Goal: Find specific page/section: Find specific page/section

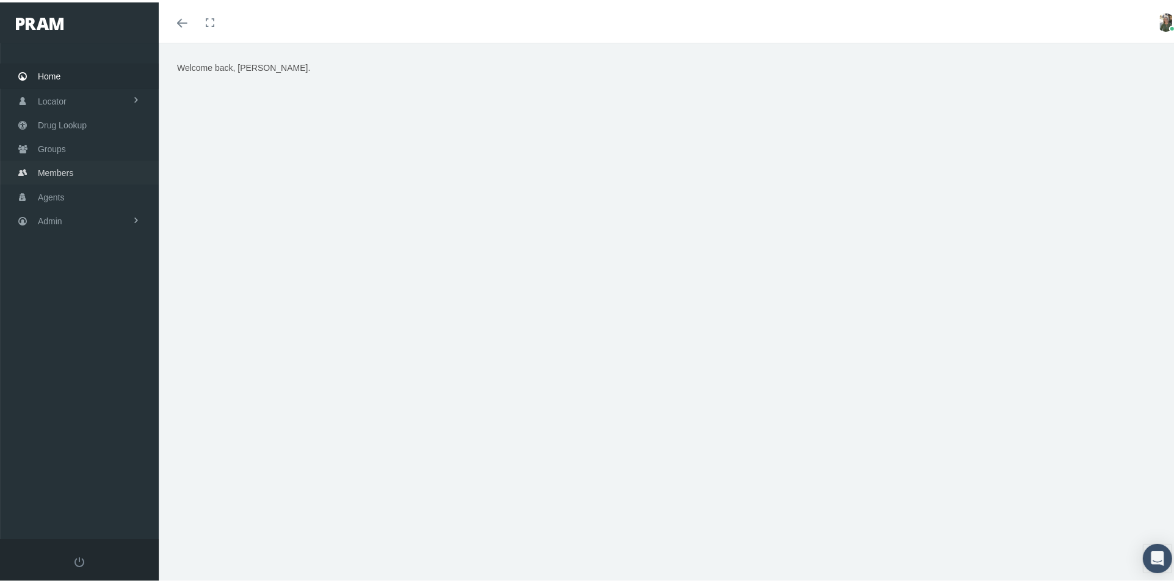
click at [49, 166] on span "Members" at bounding box center [55, 170] width 35 height 23
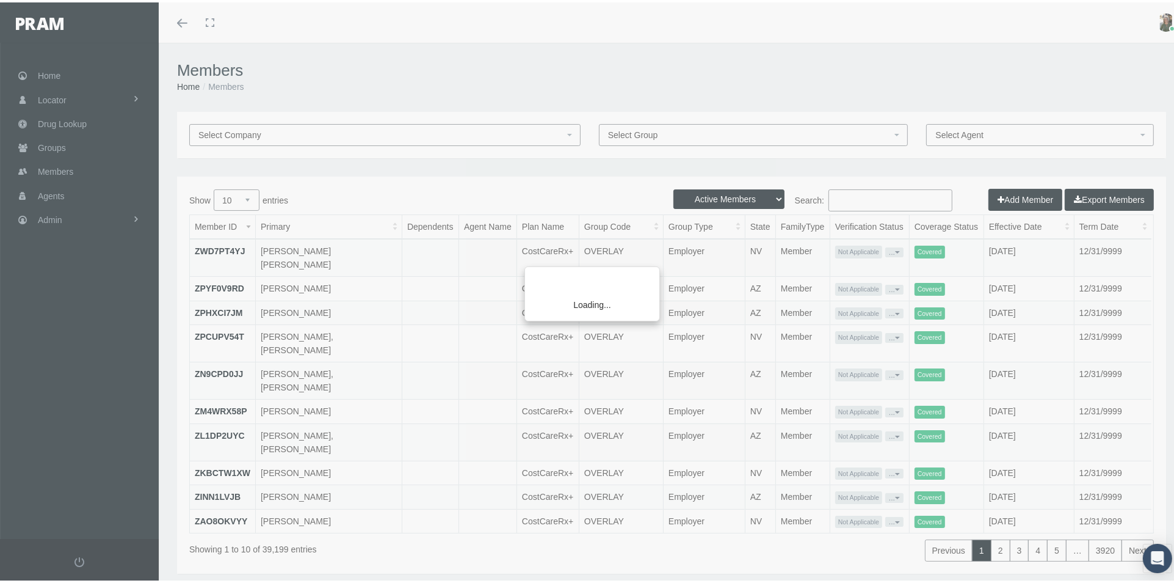
click at [838, 195] on div "Loading..." at bounding box center [587, 291] width 1174 height 583
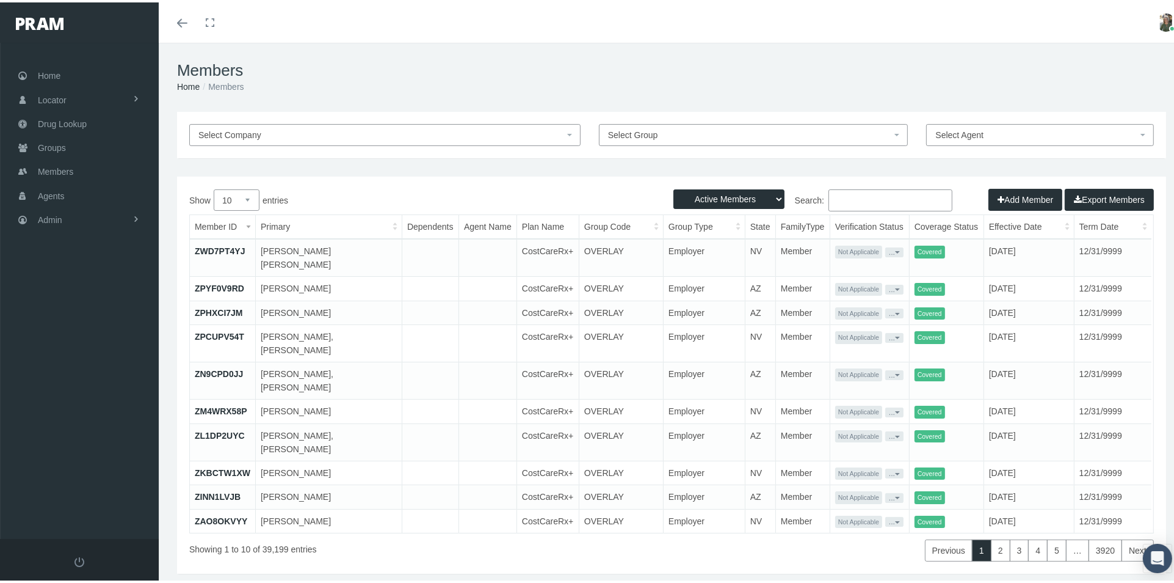
click at [838, 195] on input "Search:" at bounding box center [891, 198] width 124 height 22
type input "graydon mannion"
click at [751, 191] on select "Active Members Terminated Members Active & Terminated" at bounding box center [729, 197] width 111 height 20
select select "2"
click at [674, 187] on select "Active Members Terminated Members Active & Terminated" at bounding box center [729, 197] width 111 height 20
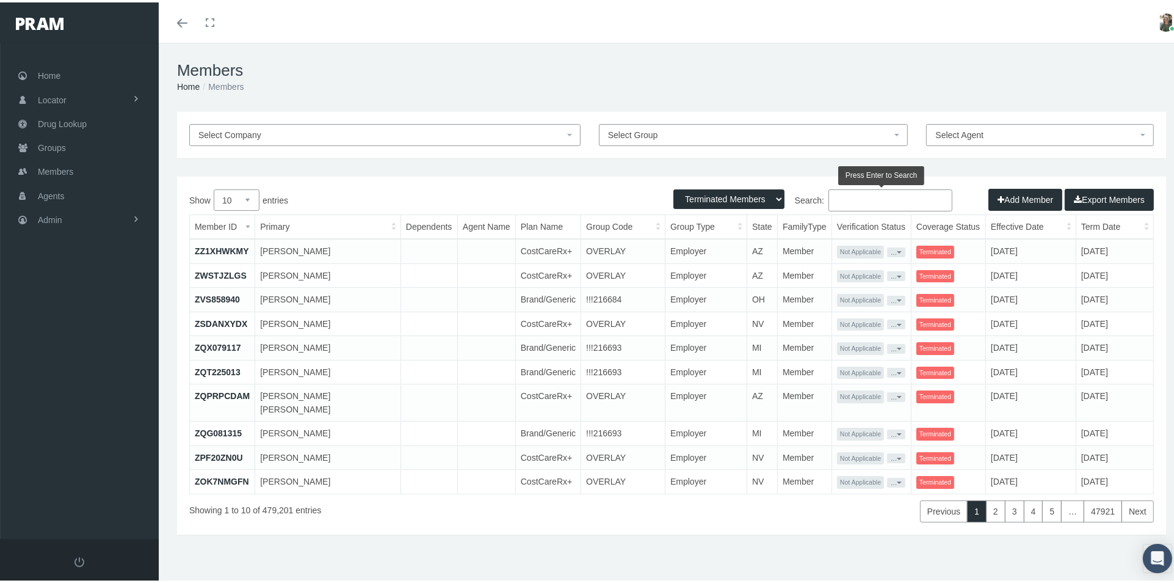
click at [852, 198] on input "Search:" at bounding box center [891, 198] width 124 height 22
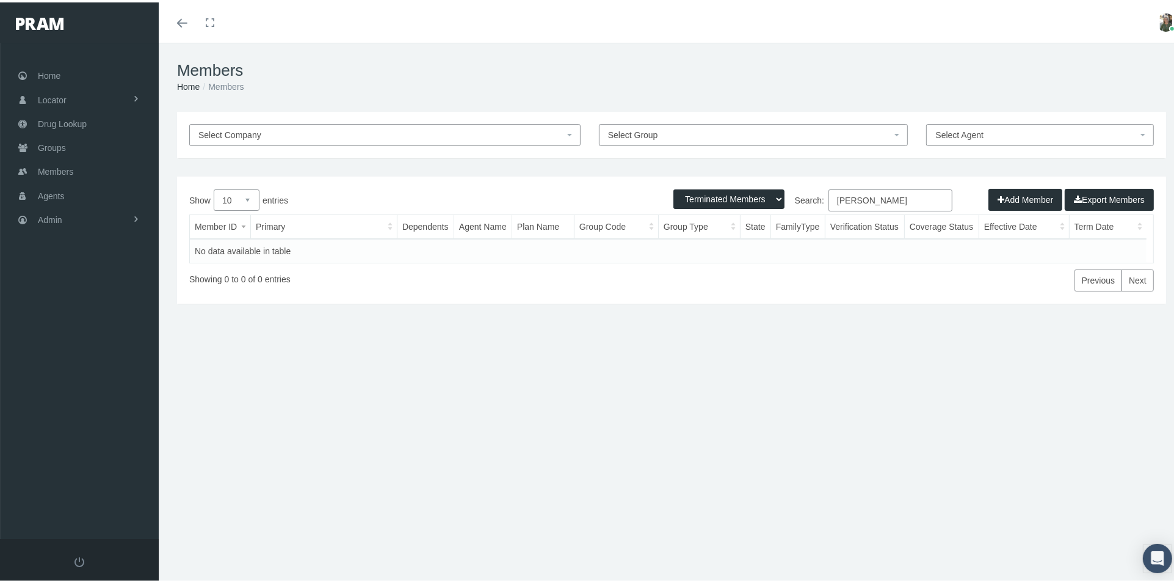
type input "graydon mannion"
click at [762, 197] on select "Active Members Terminated Members Active & Terminated" at bounding box center [729, 197] width 111 height 20
select select "3"
click at [674, 187] on select "Active Members Terminated Members Active & Terminated" at bounding box center [729, 197] width 111 height 20
drag, startPoint x: 911, startPoint y: 194, endPoint x: 753, endPoint y: 230, distance: 162.2
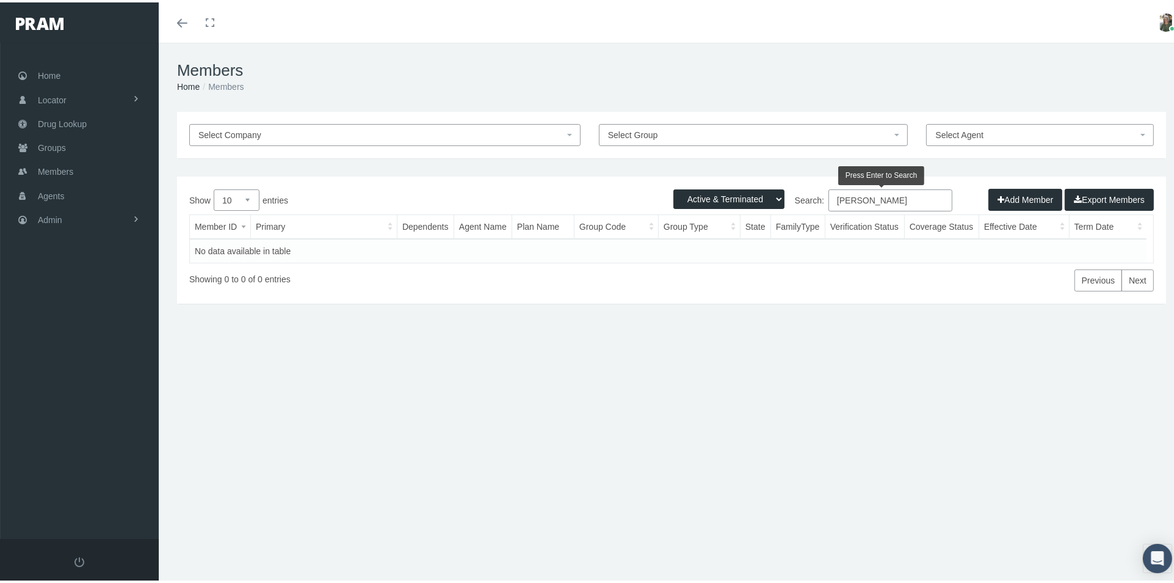
click at [753, 230] on div "Show 10 25 50 100 entries Search: graydon mannion Member ID Primary Dependents …" at bounding box center [671, 238] width 965 height 102
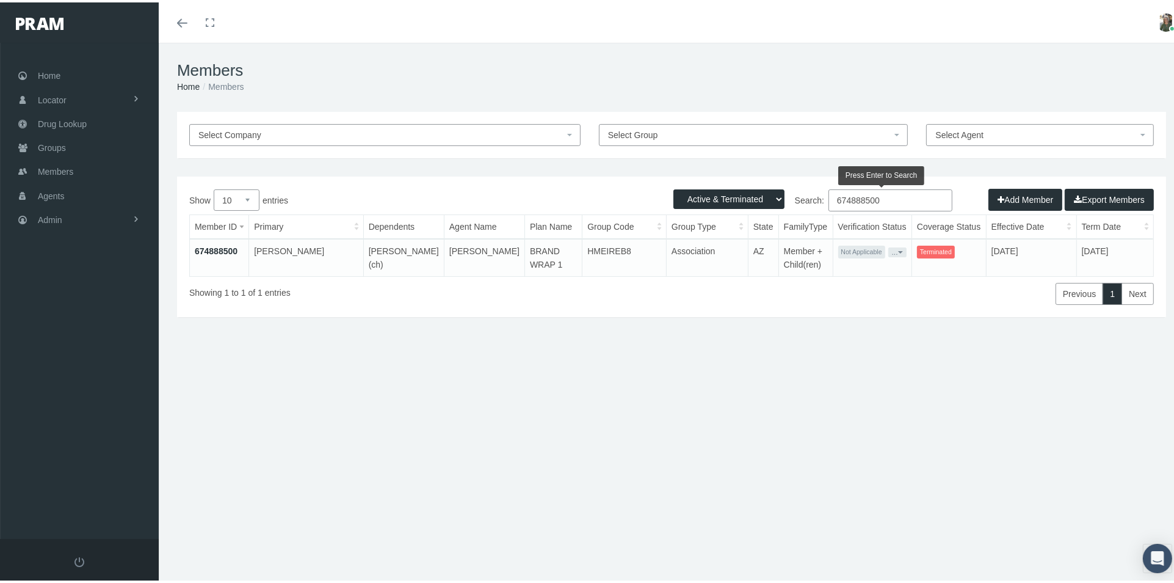
type input "674888500"
click at [208, 250] on link "674888500" at bounding box center [216, 249] width 43 height 10
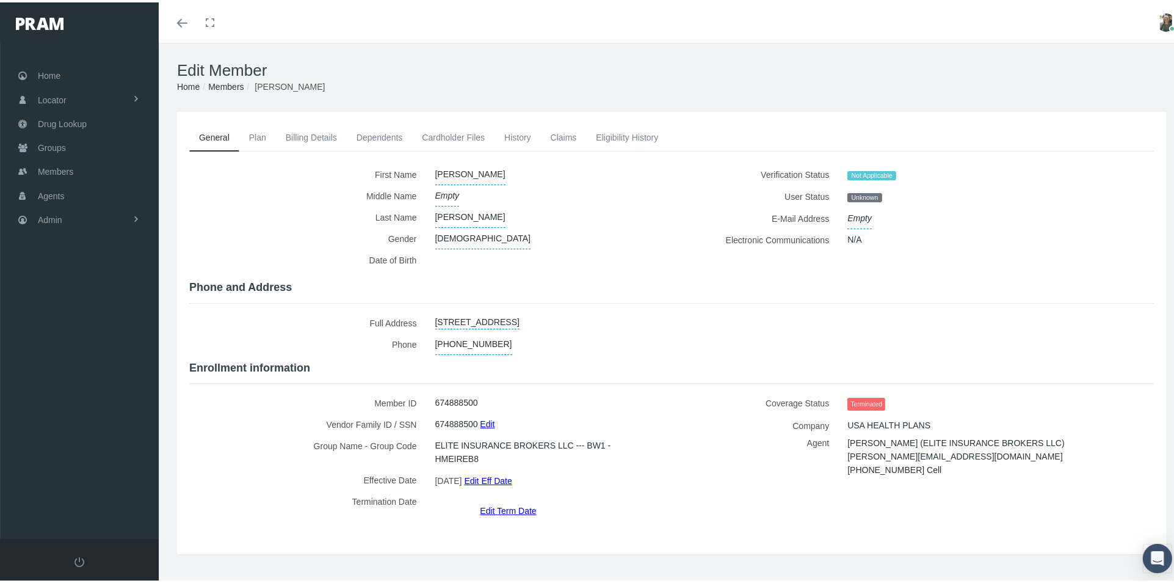
click at [373, 138] on link "Dependents" at bounding box center [380, 135] width 66 height 27
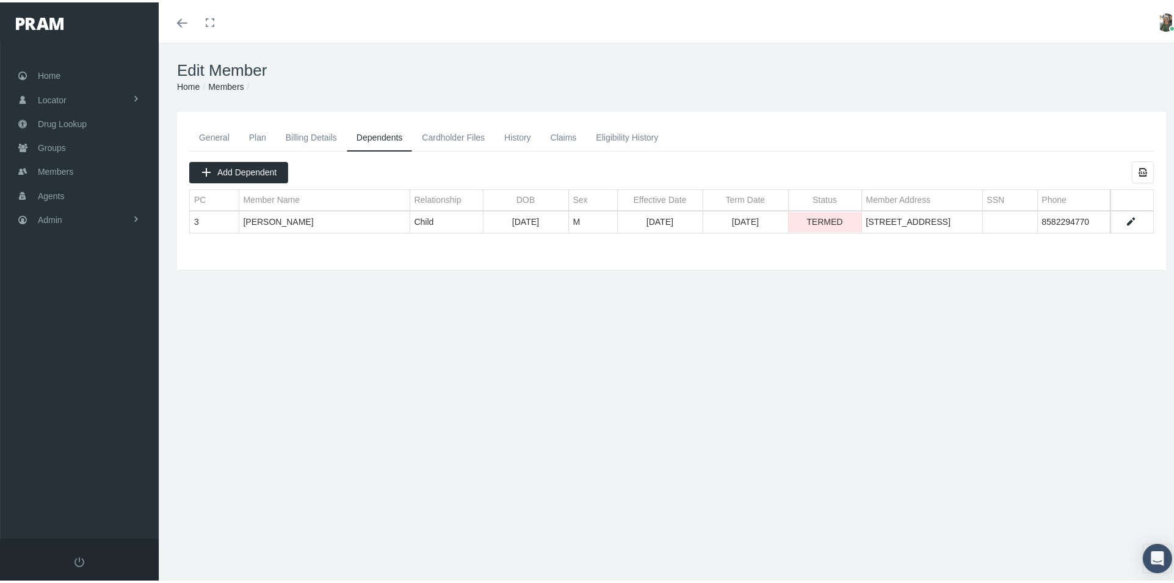
click at [217, 131] on link "General" at bounding box center [214, 135] width 50 height 27
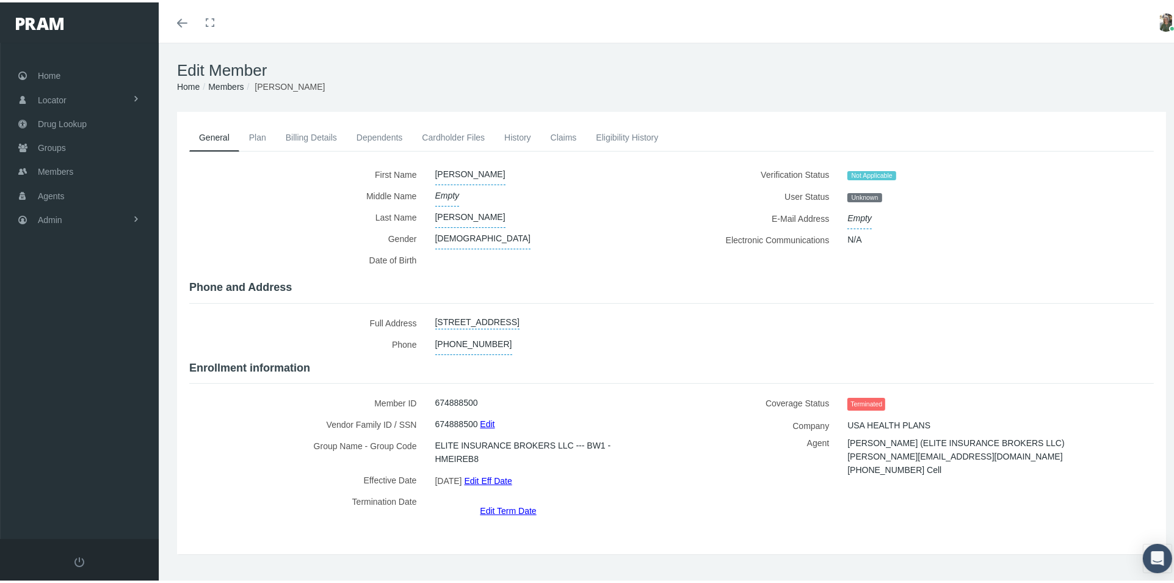
click at [523, 132] on link "History" at bounding box center [518, 135] width 46 height 27
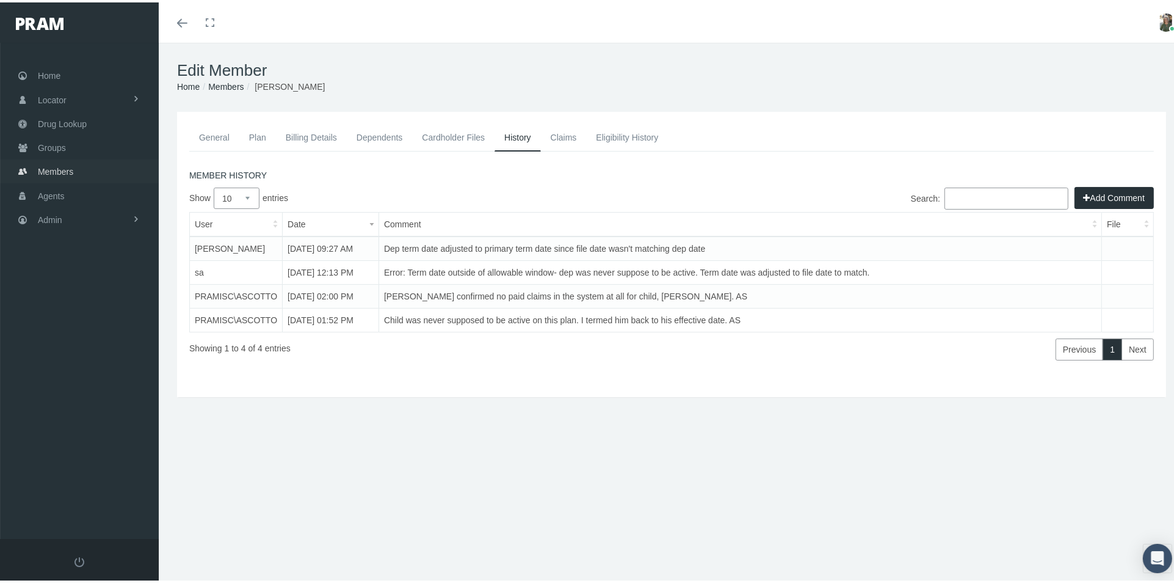
click at [70, 160] on span "Members" at bounding box center [55, 169] width 35 height 23
